Goal: Transaction & Acquisition: Purchase product/service

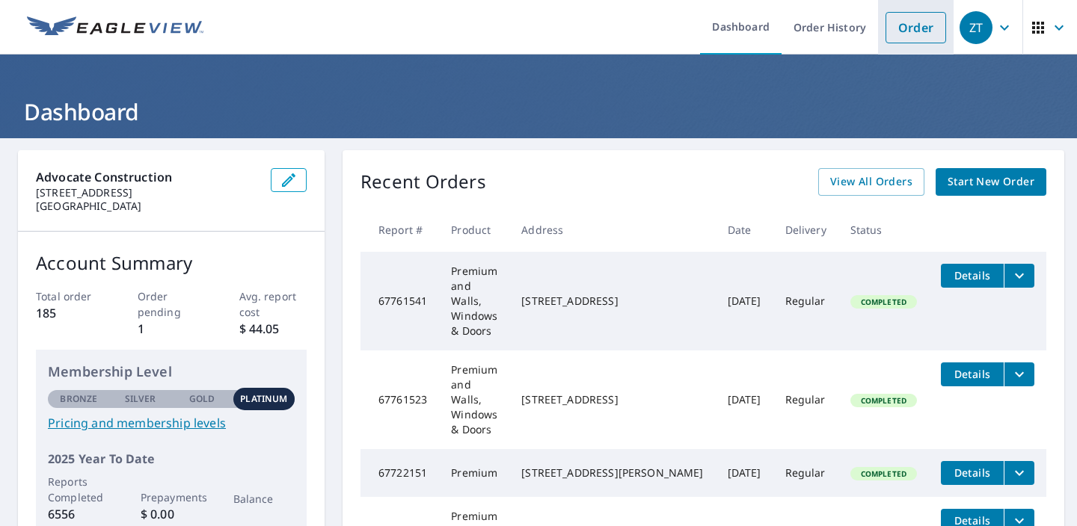
click at [902, 32] on link "Order" at bounding box center [915, 27] width 61 height 31
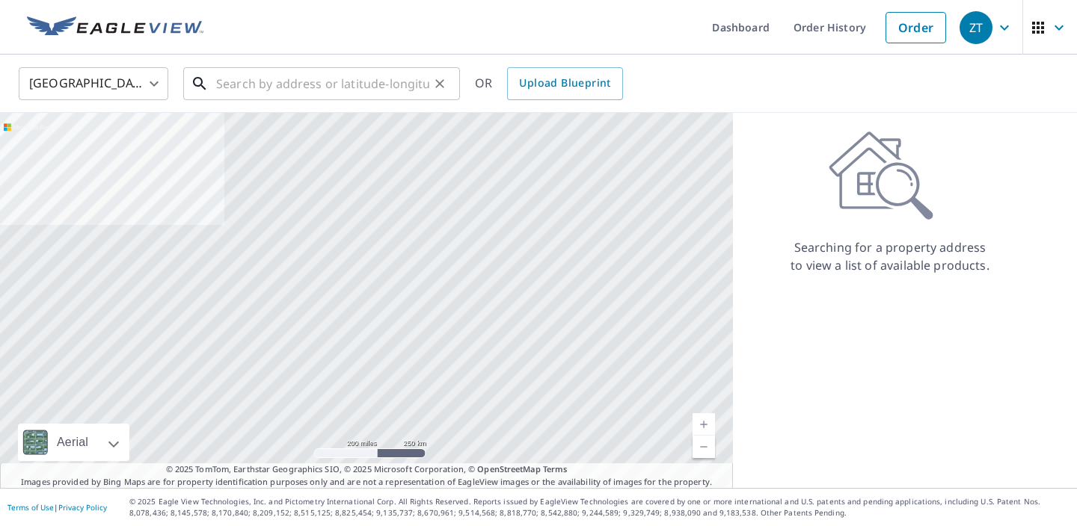
click at [273, 76] on input "text" at bounding box center [322, 84] width 213 height 42
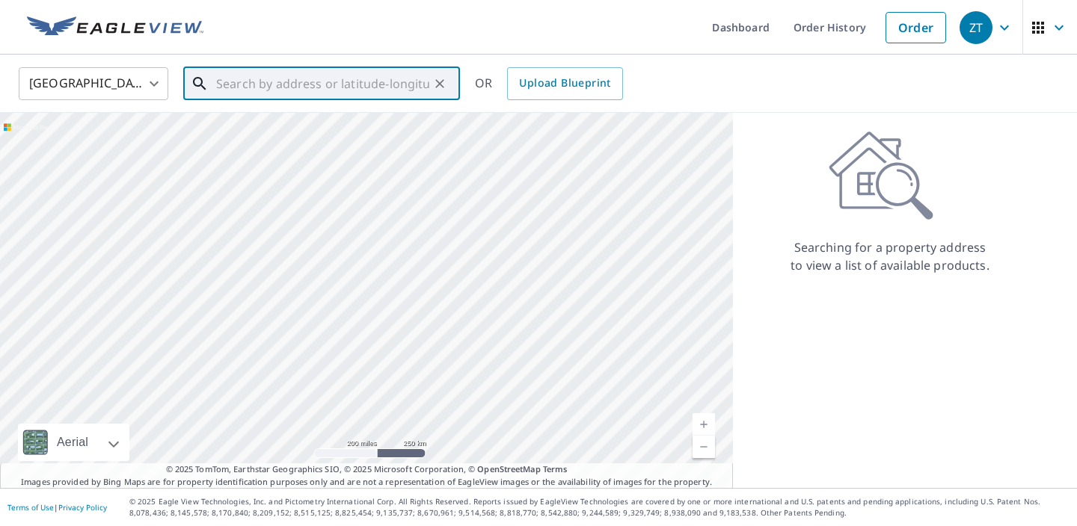
paste input "text"
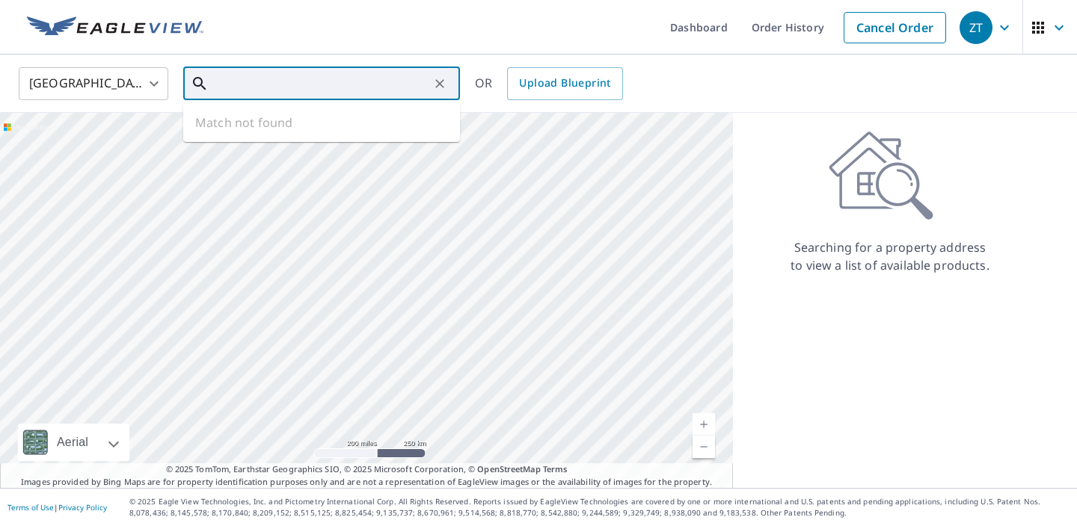
click at [273, 76] on input "text" at bounding box center [322, 84] width 213 height 42
type input "S541"
click at [341, 77] on input "S541" at bounding box center [322, 84] width 213 height 42
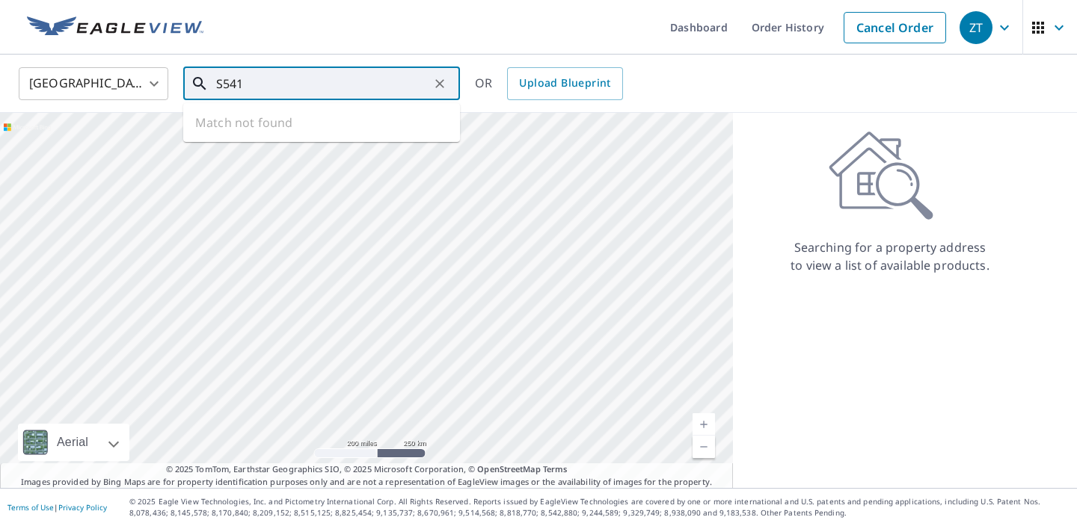
click at [341, 77] on input "S541" at bounding box center [322, 84] width 213 height 42
type input "[STREET_ADDRESS]"
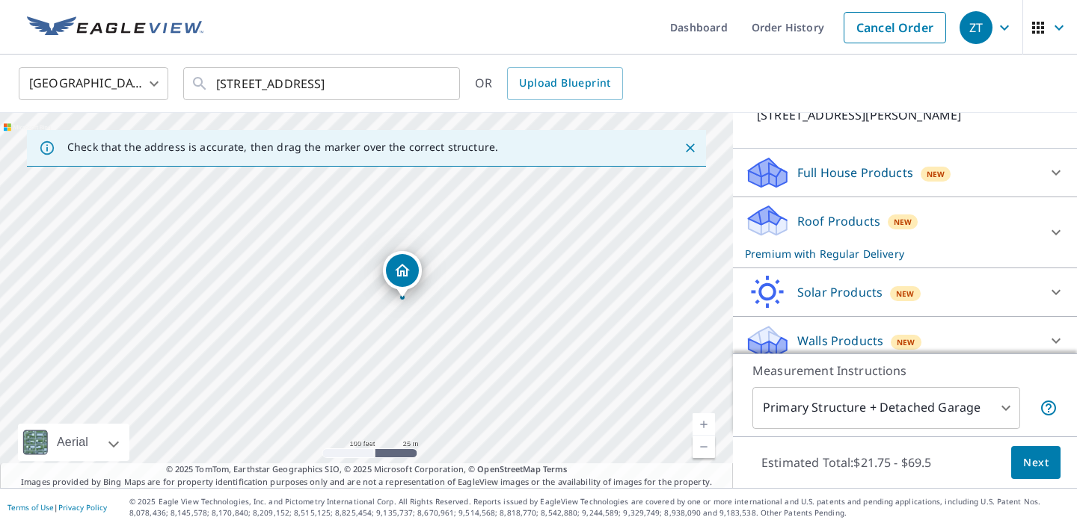
scroll to position [131, 0]
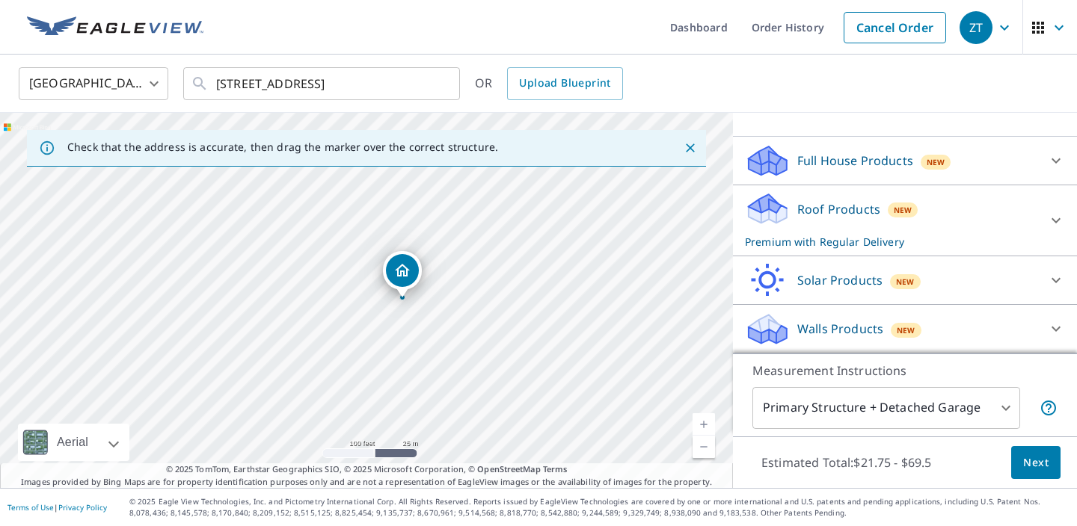
click at [1014, 324] on div "Walls Products New" at bounding box center [891, 329] width 293 height 35
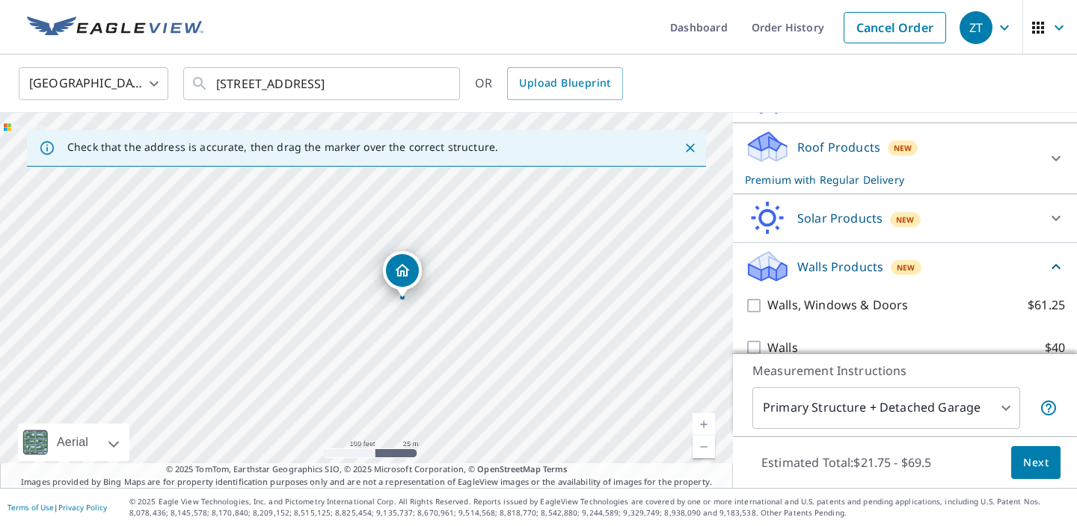
scroll to position [216, 0]
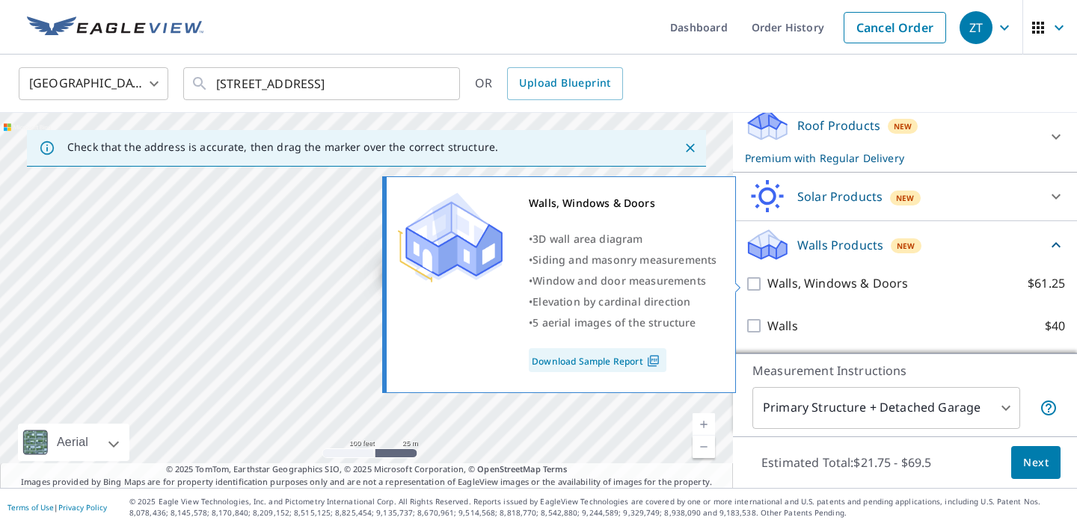
click at [848, 283] on p "Walls, Windows & Doors" at bounding box center [837, 283] width 141 height 19
click at [767, 283] on input "Walls, Windows & Doors $61.25" at bounding box center [756, 284] width 22 height 18
checkbox input "true"
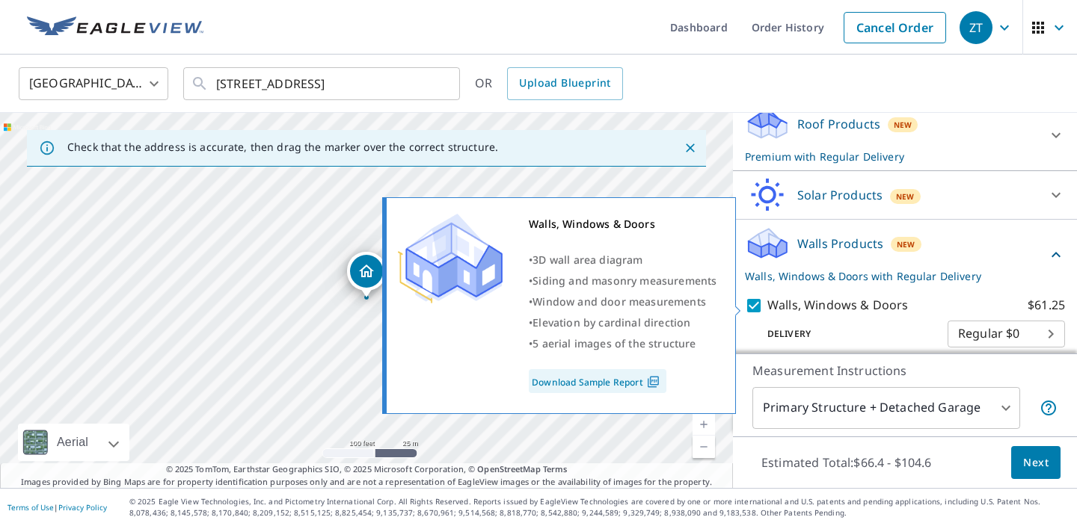
scroll to position [272, 0]
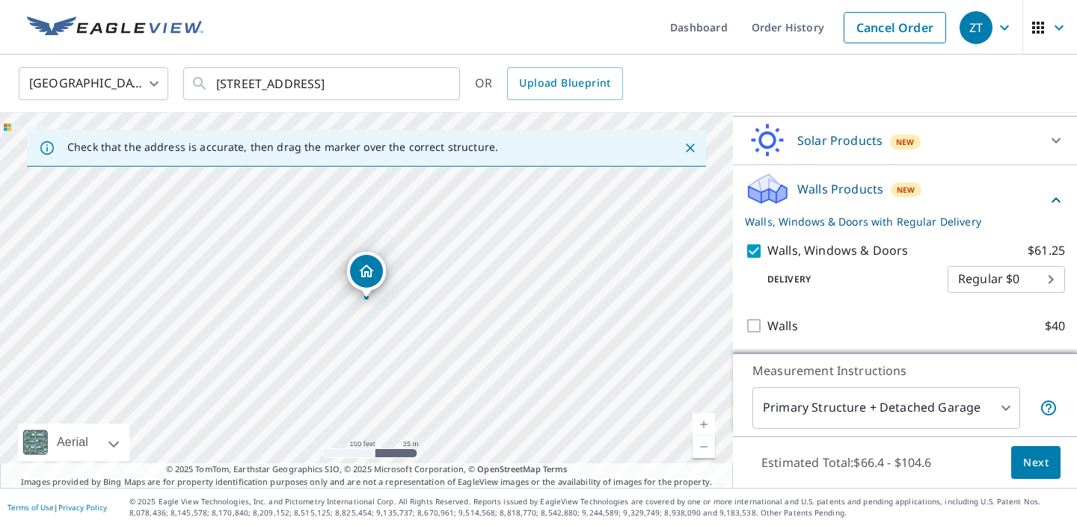
click at [1028, 454] on span "Next" at bounding box center [1035, 463] width 25 height 19
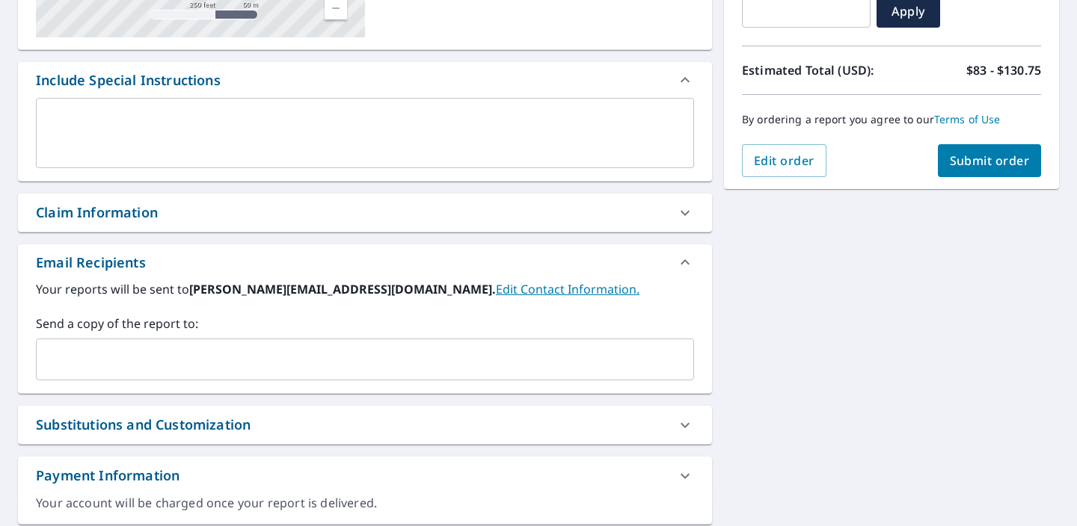
scroll to position [398, 0]
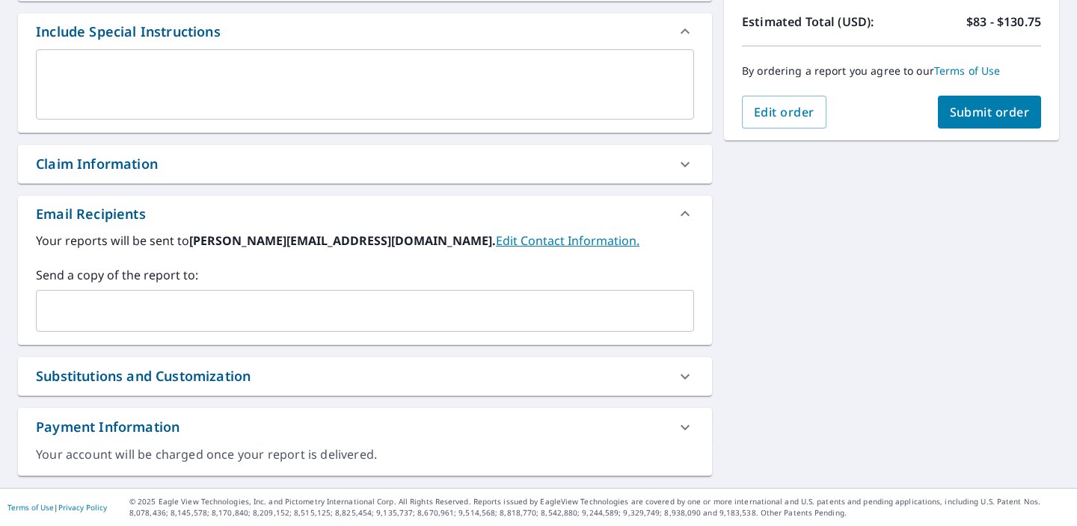
click at [298, 297] on input "text" at bounding box center [354, 311] width 622 height 28
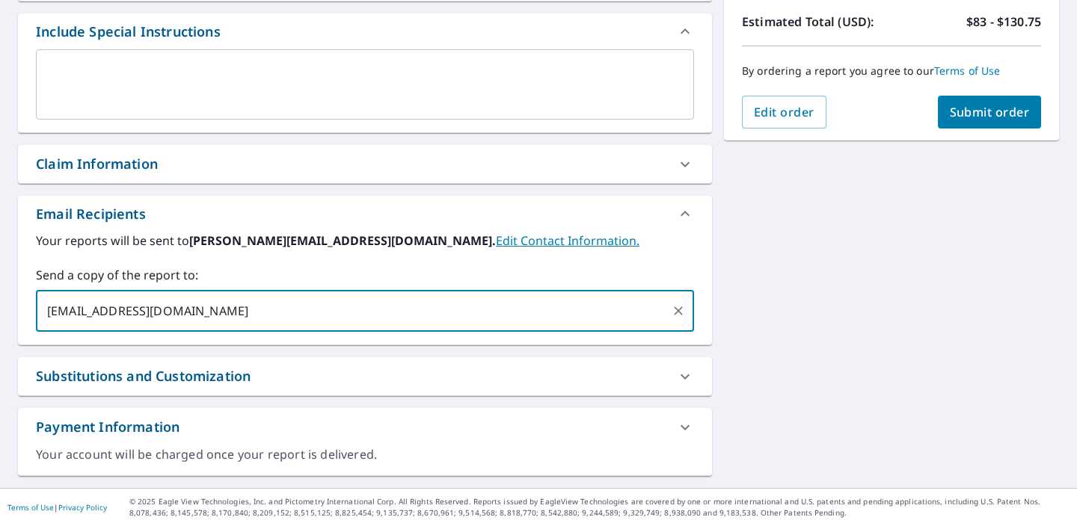
type input "[EMAIL_ADDRESS][DOMAIN_NAME]"
click at [988, 114] on span "Submit order" at bounding box center [990, 112] width 80 height 16
checkbox input "true"
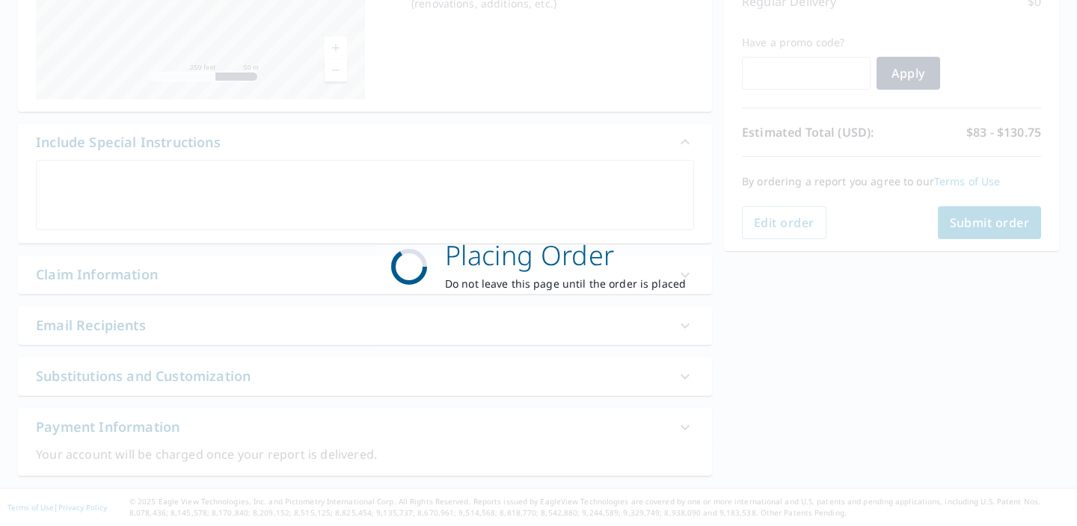
scroll to position [287, 0]
